Goal: Task Accomplishment & Management: Use online tool/utility

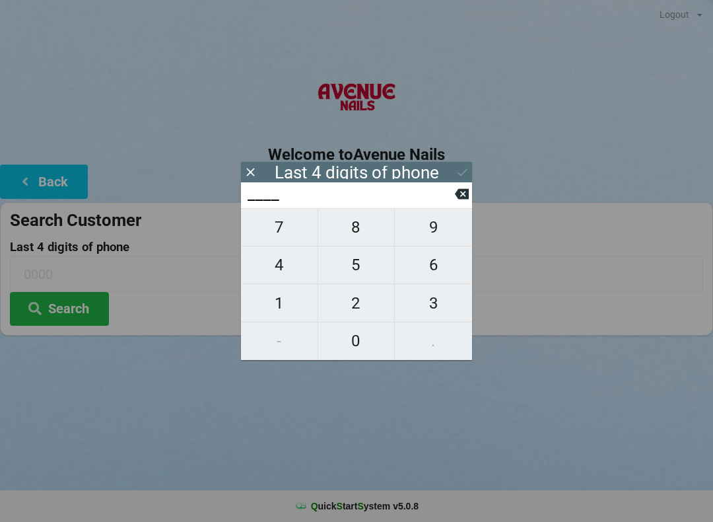
click at [350, 308] on span "2" at bounding box center [356, 303] width 77 height 28
type input "2___"
click at [363, 308] on span "2" at bounding box center [356, 303] width 77 height 28
type input "22__"
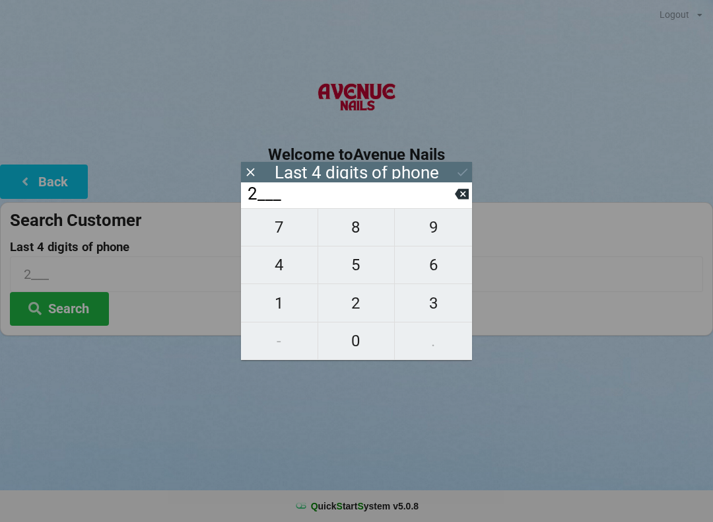
type input "22__"
click at [303, 226] on span "7" at bounding box center [279, 227] width 77 height 28
type input "227_"
click at [359, 307] on span "2" at bounding box center [356, 303] width 77 height 28
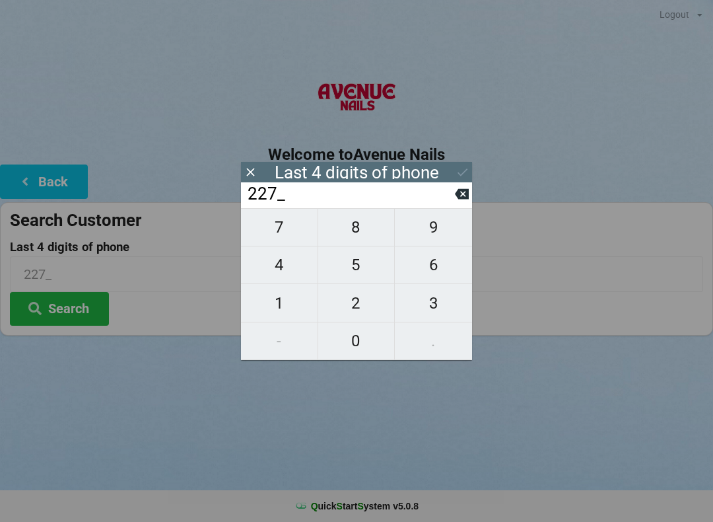
type input "2272"
click at [468, 170] on icon at bounding box center [463, 172] width 14 height 14
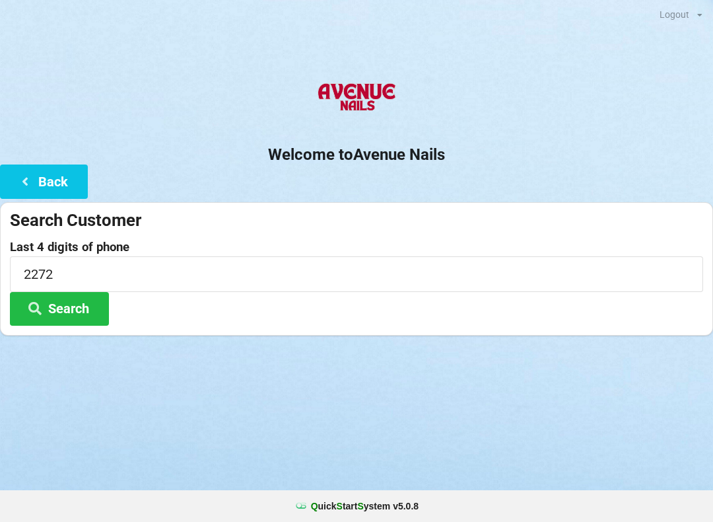
click at [76, 303] on button "Search" at bounding box center [59, 309] width 99 height 34
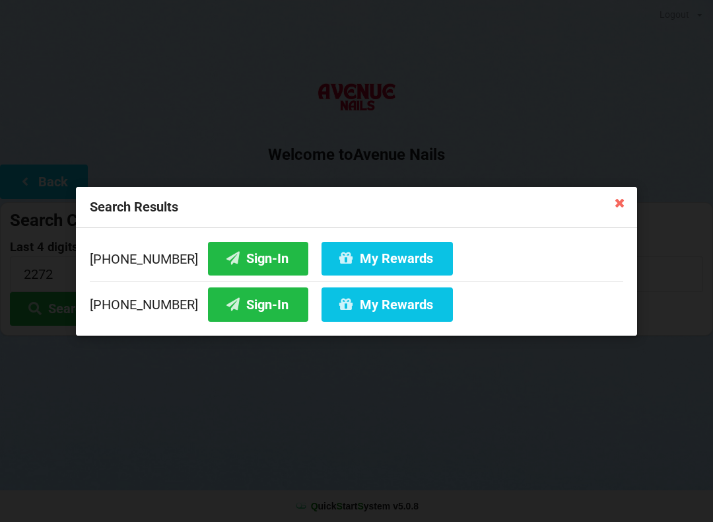
click at [252, 306] on button "Sign-In" at bounding box center [258, 304] width 100 height 34
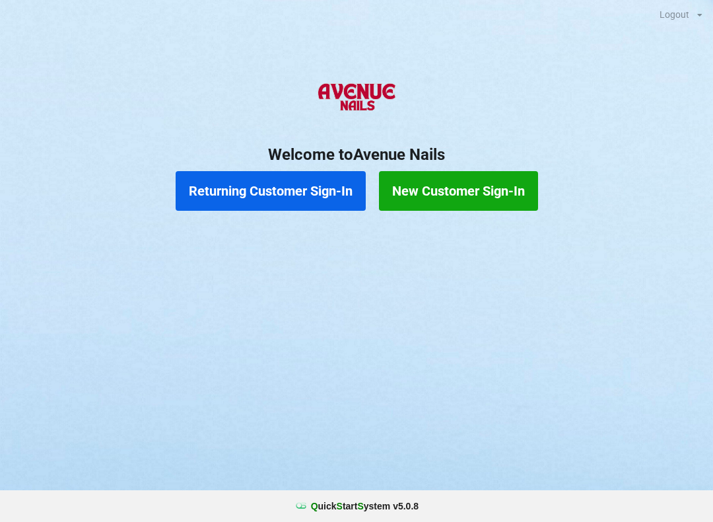
click at [524, 488] on div "Logout Logout Sign-In Welcome to Avenue Nails Returning Customer Sign-In New Cu…" at bounding box center [356, 261] width 713 height 522
click at [392, 506] on b "Q uick S tart S ystem v 5.0.8" at bounding box center [365, 505] width 108 height 13
click at [306, 179] on button "Returning Customer Sign-In" at bounding box center [271, 191] width 190 height 40
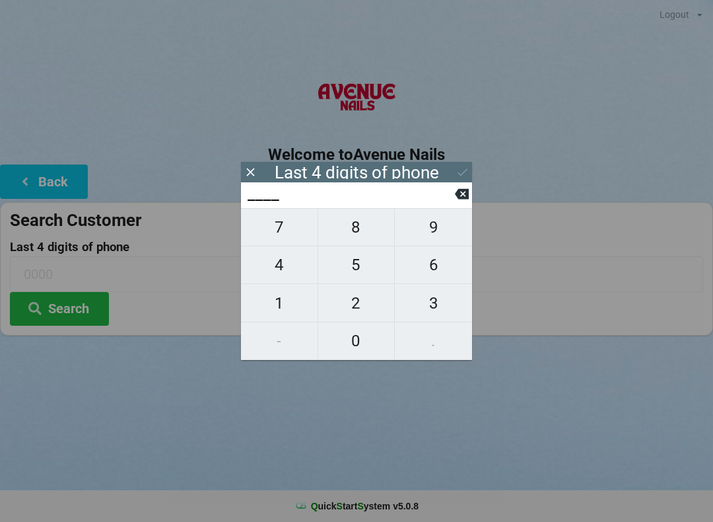
click at [362, 231] on span "8" at bounding box center [356, 227] width 77 height 28
type input "8___"
click at [360, 222] on span "8" at bounding box center [356, 227] width 77 height 28
type input "88__"
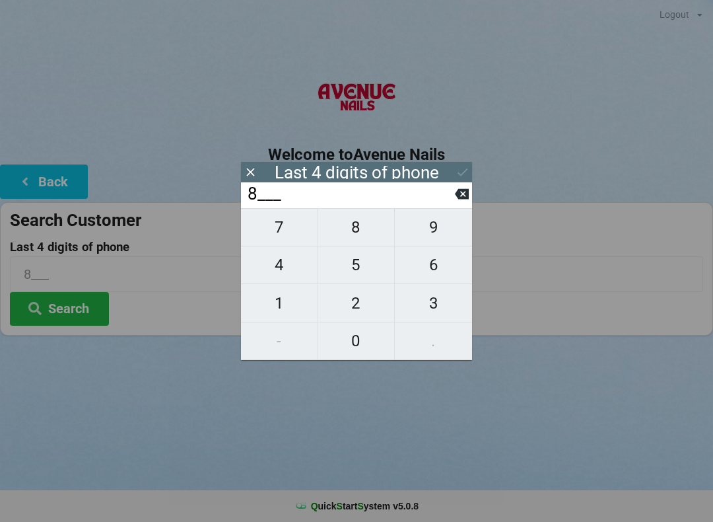
type input "88__"
click at [360, 263] on span "5" at bounding box center [356, 265] width 77 height 28
type input "885_"
click at [364, 262] on span "5" at bounding box center [356, 265] width 77 height 28
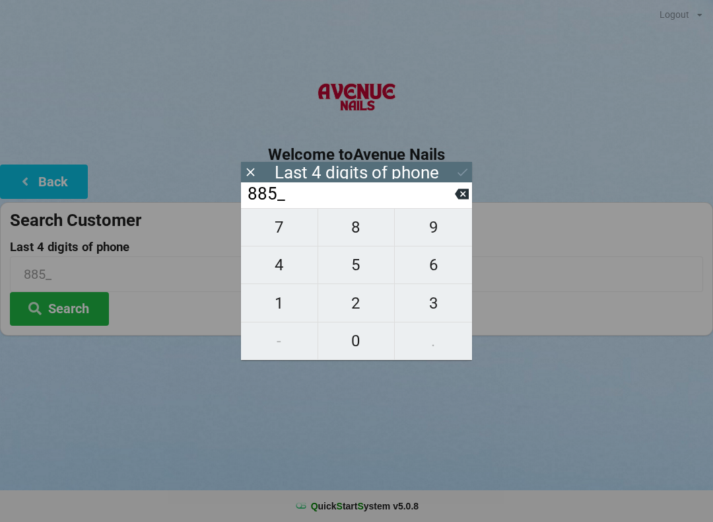
type input "8855"
click at [456, 176] on icon at bounding box center [463, 172] width 14 height 14
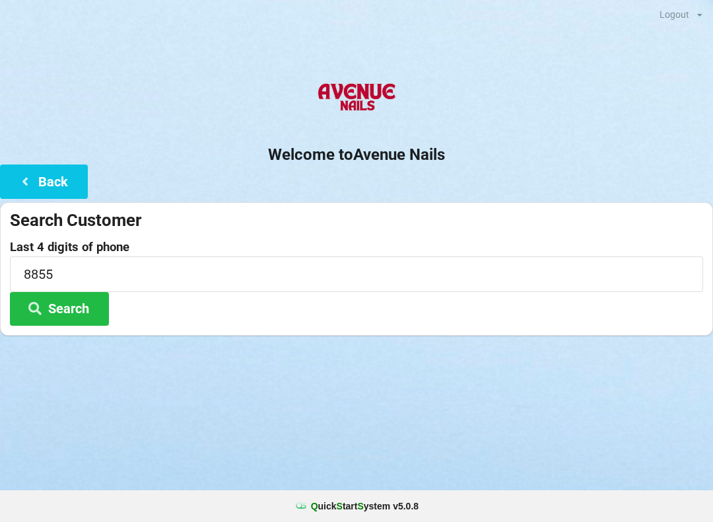
click at [83, 319] on button "Search" at bounding box center [59, 309] width 99 height 34
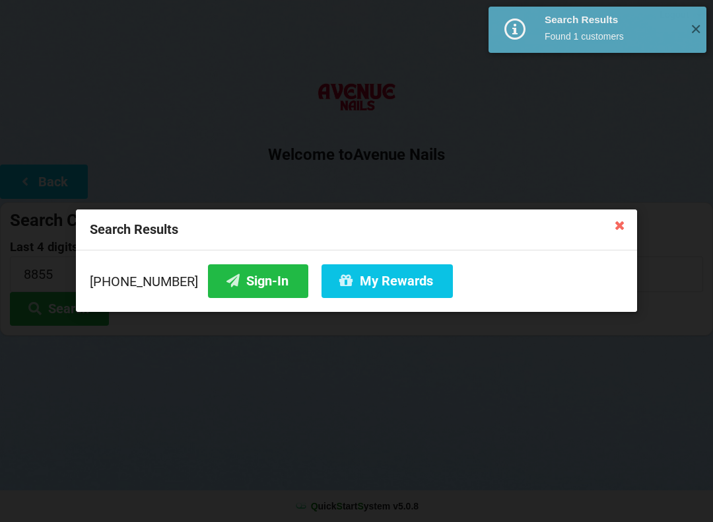
click at [247, 277] on button "Sign-In" at bounding box center [258, 281] width 100 height 34
